Goal: Task Accomplishment & Management: Use online tool/utility

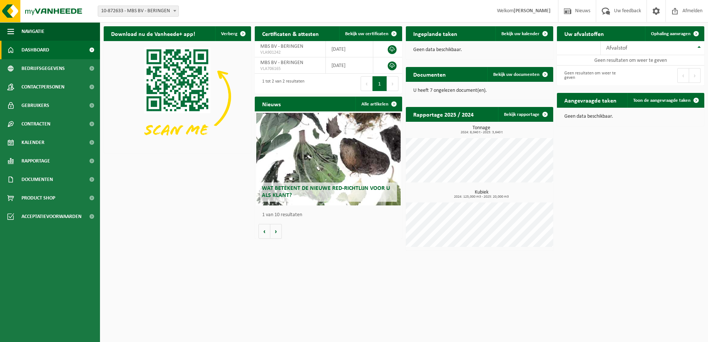
click at [175, 10] on span at bounding box center [174, 11] width 7 height 10
select select "157864"
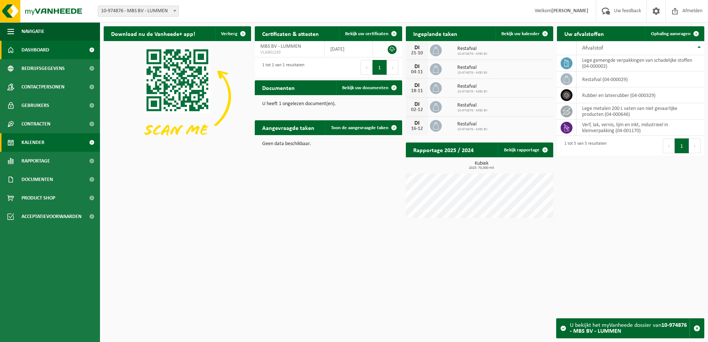
click at [32, 140] on span "Kalender" at bounding box center [32, 142] width 23 height 19
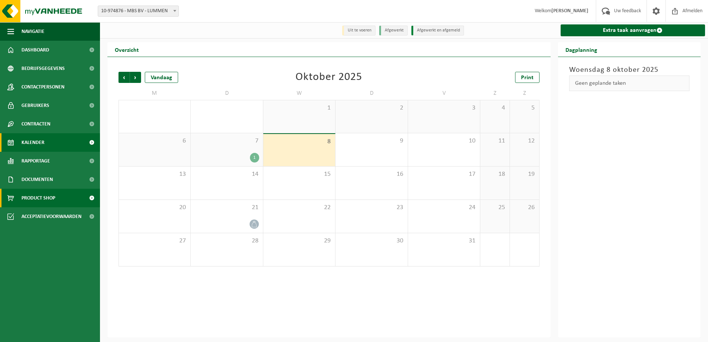
click at [29, 197] on span "Product Shop" at bounding box center [38, 198] width 34 height 19
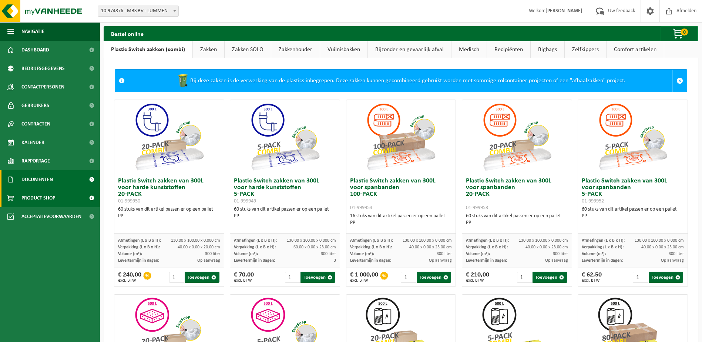
click at [35, 178] on span "Documenten" at bounding box center [36, 179] width 31 height 19
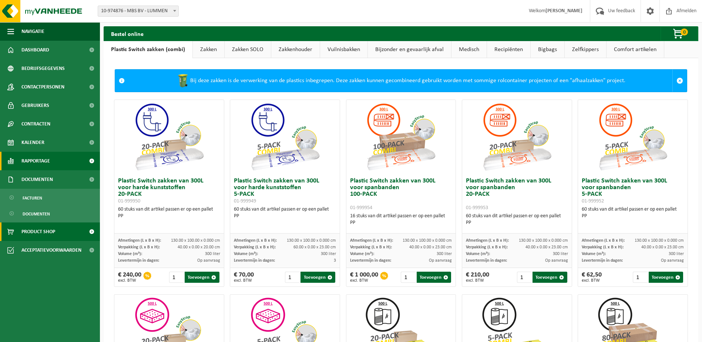
click at [35, 159] on span "Rapportage" at bounding box center [35, 161] width 29 height 19
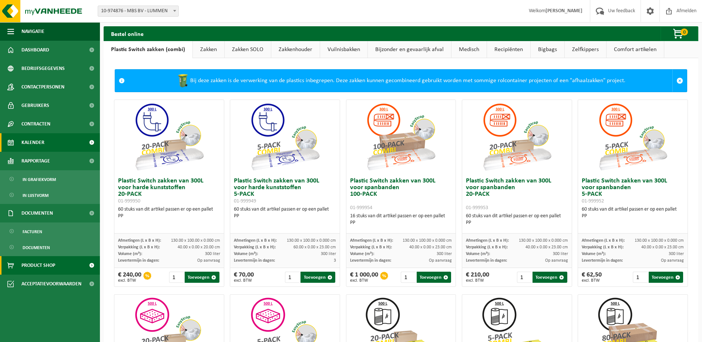
click at [33, 145] on span "Kalender" at bounding box center [32, 142] width 23 height 19
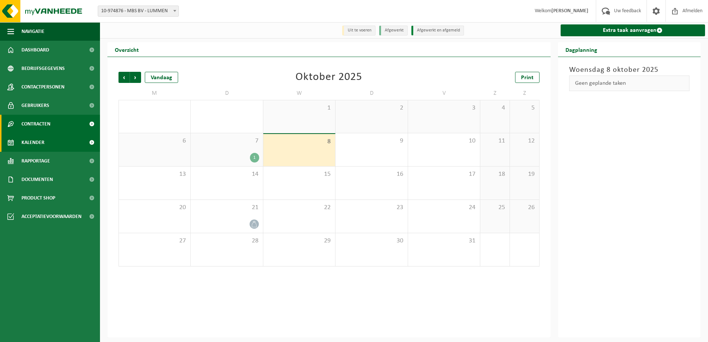
click at [34, 123] on span "Contracten" at bounding box center [35, 124] width 29 height 19
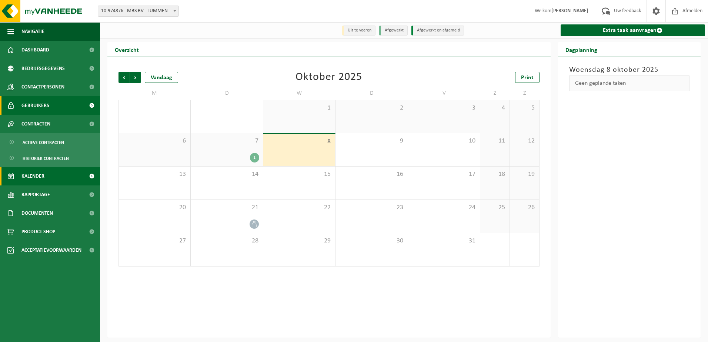
click at [34, 107] on span "Gebruikers" at bounding box center [35, 105] width 28 height 19
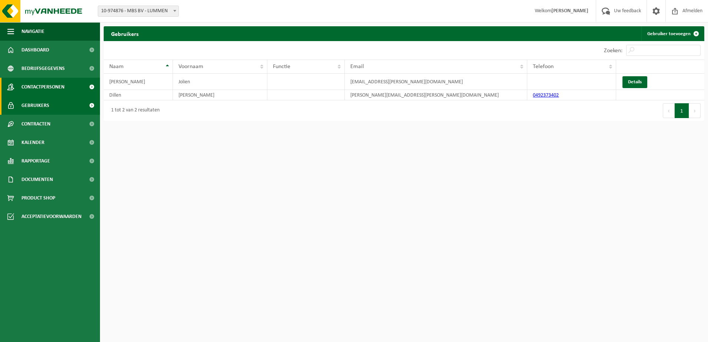
click at [36, 88] on span "Contactpersonen" at bounding box center [42, 87] width 43 height 19
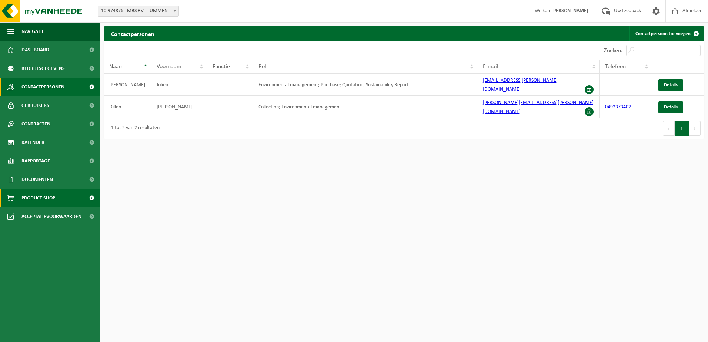
click at [38, 198] on span "Product Shop" at bounding box center [38, 198] width 34 height 19
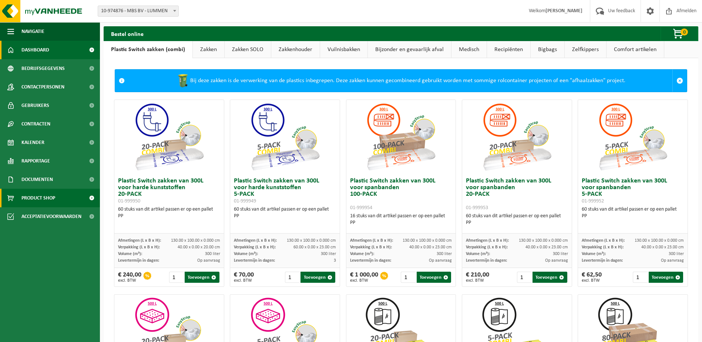
click at [31, 51] on span "Dashboard" at bounding box center [35, 50] width 28 height 19
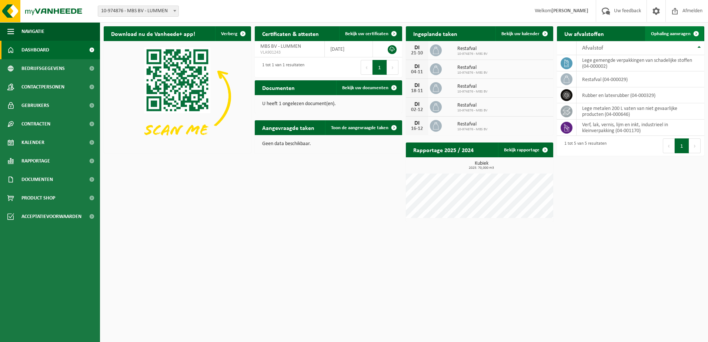
click at [667, 34] on span "Ophaling aanvragen" at bounding box center [671, 33] width 40 height 5
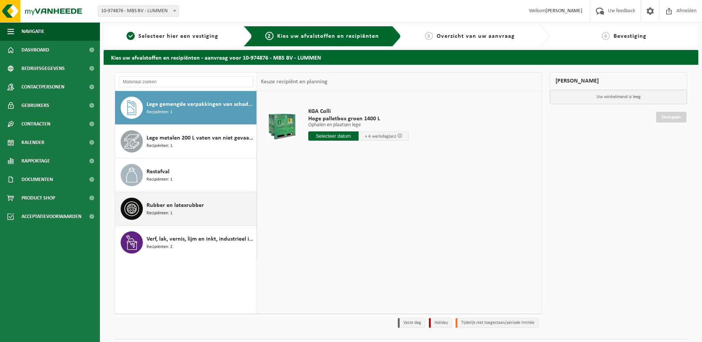
click at [171, 207] on span "Rubber en latexrubber" at bounding box center [175, 205] width 57 height 9
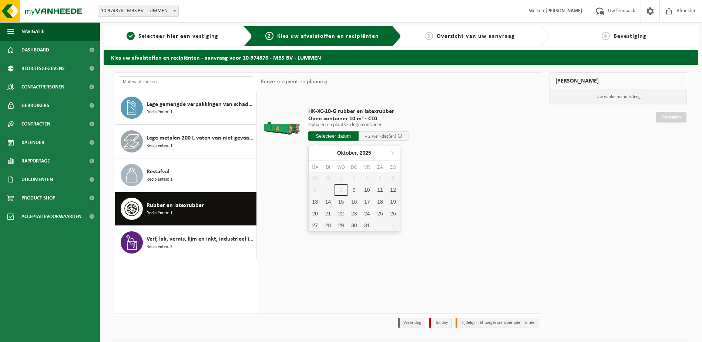
click at [334, 136] on input "text" at bounding box center [333, 135] width 50 height 9
click at [365, 189] on div "10" at bounding box center [367, 190] width 13 height 12
type input "Van 2025-10-10"
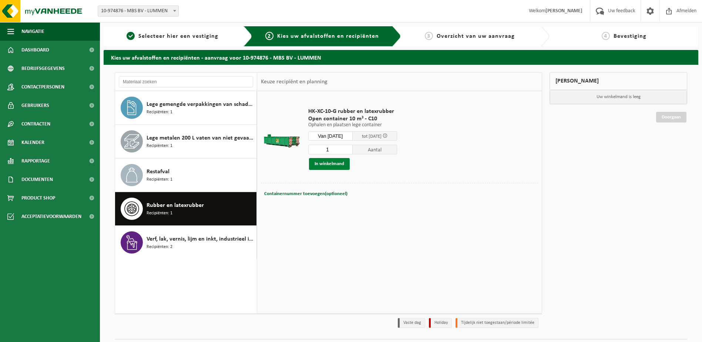
click at [325, 166] on button "In winkelmand" at bounding box center [329, 164] width 41 height 12
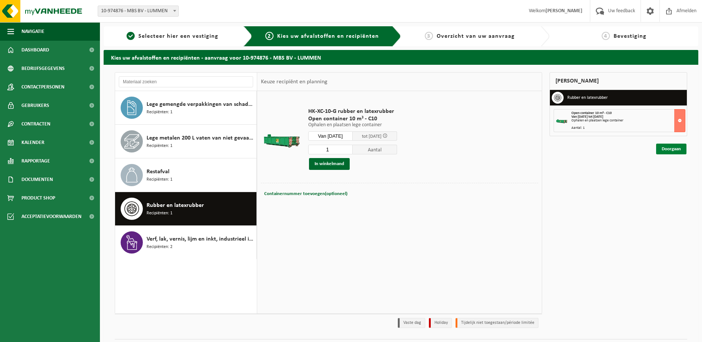
click at [671, 148] on link "Doorgaan" at bounding box center [671, 149] width 30 height 11
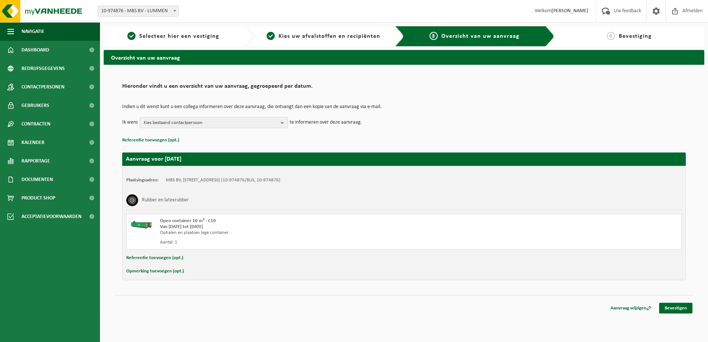
click at [282, 121] on b "button" at bounding box center [284, 122] width 7 height 10
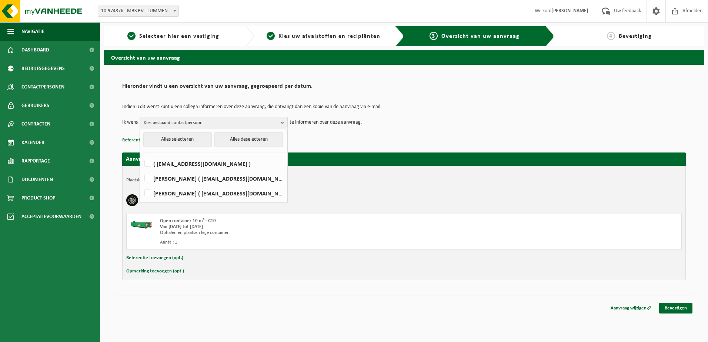
click at [456, 113] on td "Indien u dit wenst kunt u een collega informeren over deze aanvraag, die ontvan…" at bounding box center [404, 110] width 564 height 13
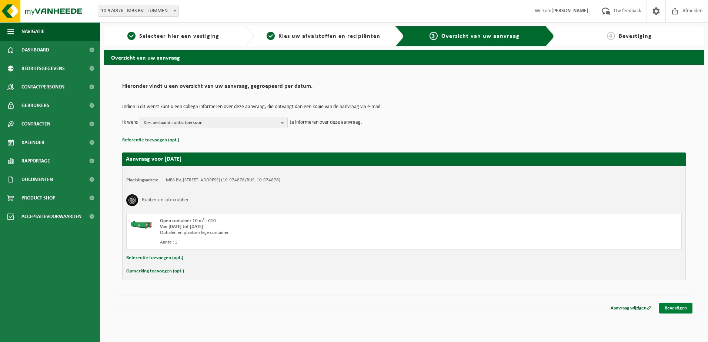
click at [677, 308] on link "Bevestigen" at bounding box center [675, 308] width 33 height 11
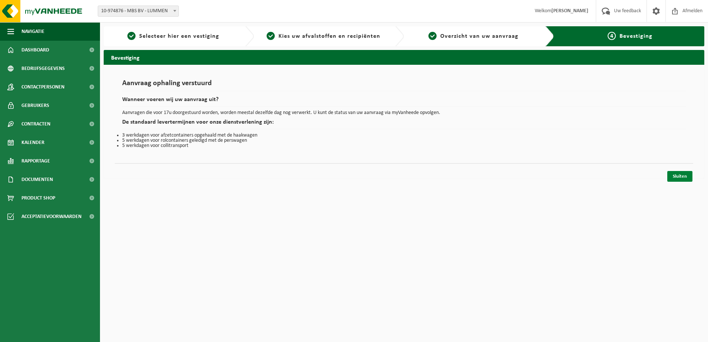
click at [682, 177] on link "Sluiten" at bounding box center [679, 176] width 25 height 11
